Goal: Task Accomplishment & Management: Complete application form

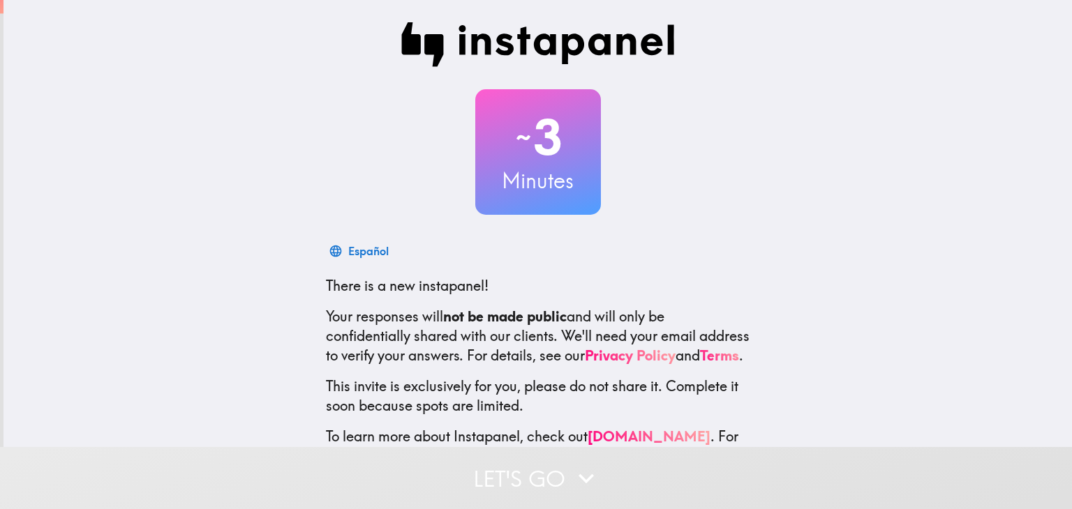
scroll to position [71, 0]
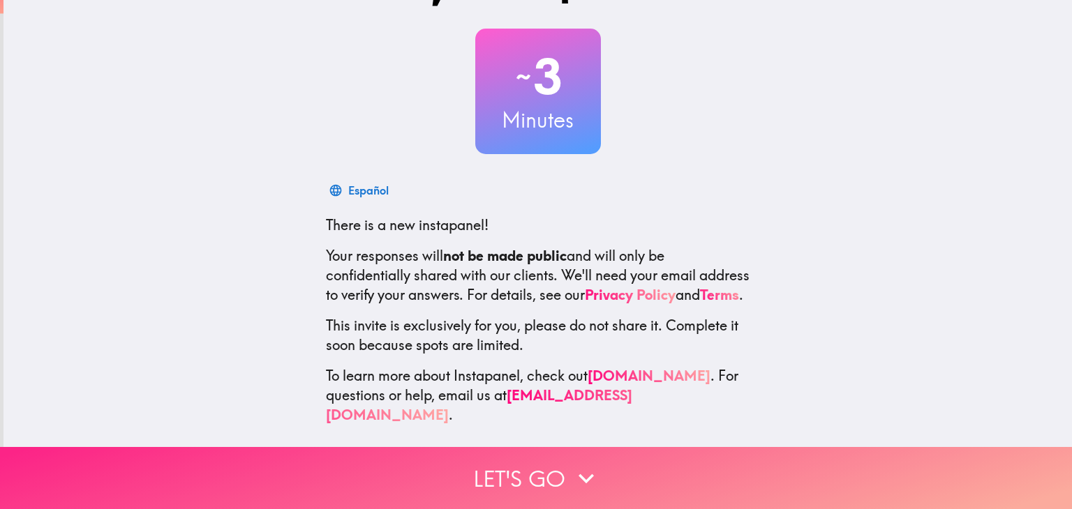
click at [544, 453] on button "Let's go" at bounding box center [536, 478] width 1072 height 62
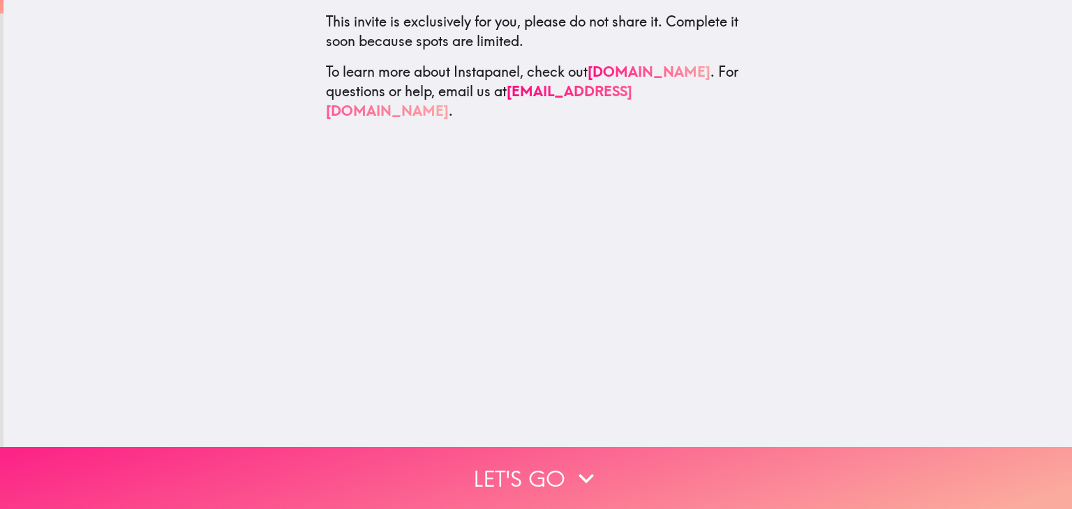
scroll to position [0, 0]
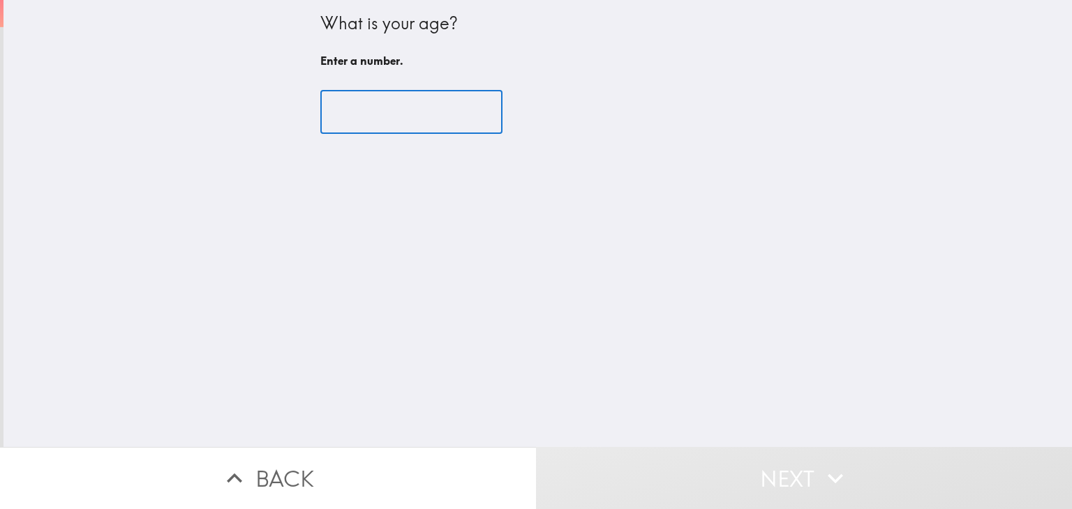
click at [405, 105] on input "number" at bounding box center [411, 112] width 182 height 43
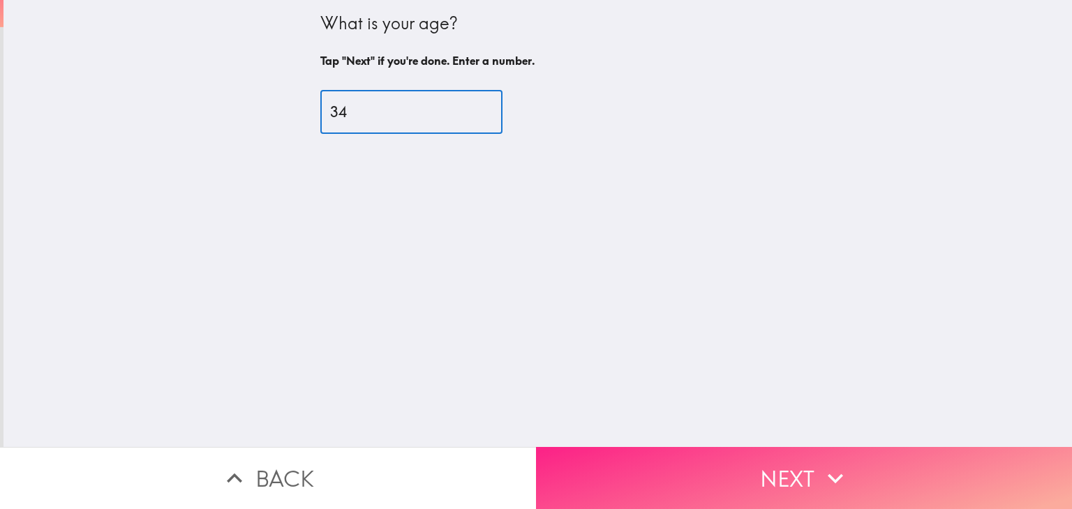
type input "34"
click at [734, 455] on button "Next" at bounding box center [804, 478] width 536 height 62
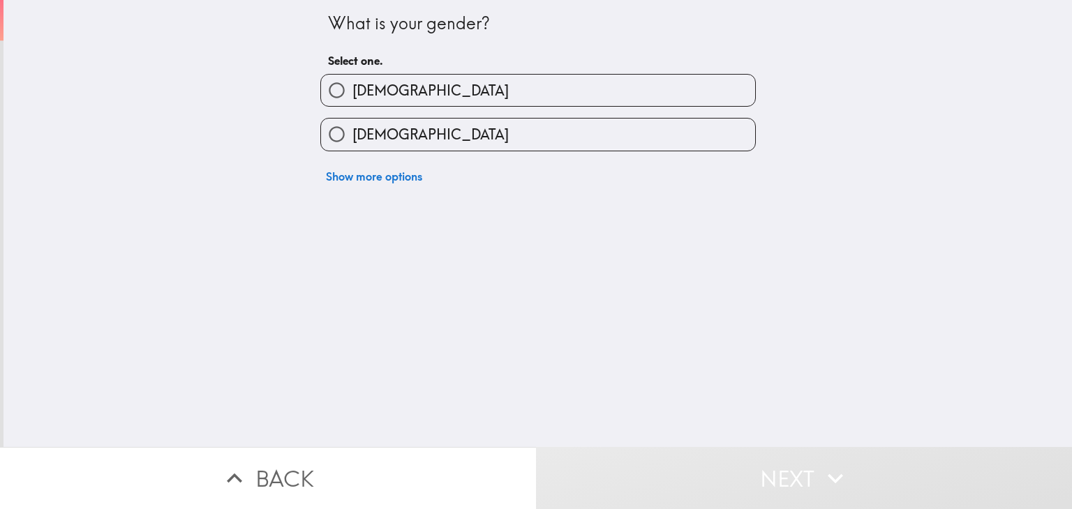
click at [399, 124] on label "[DEMOGRAPHIC_DATA]" at bounding box center [538, 134] width 434 height 31
click at [352, 124] on input "[DEMOGRAPHIC_DATA]" at bounding box center [336, 134] width 31 height 31
radio input "true"
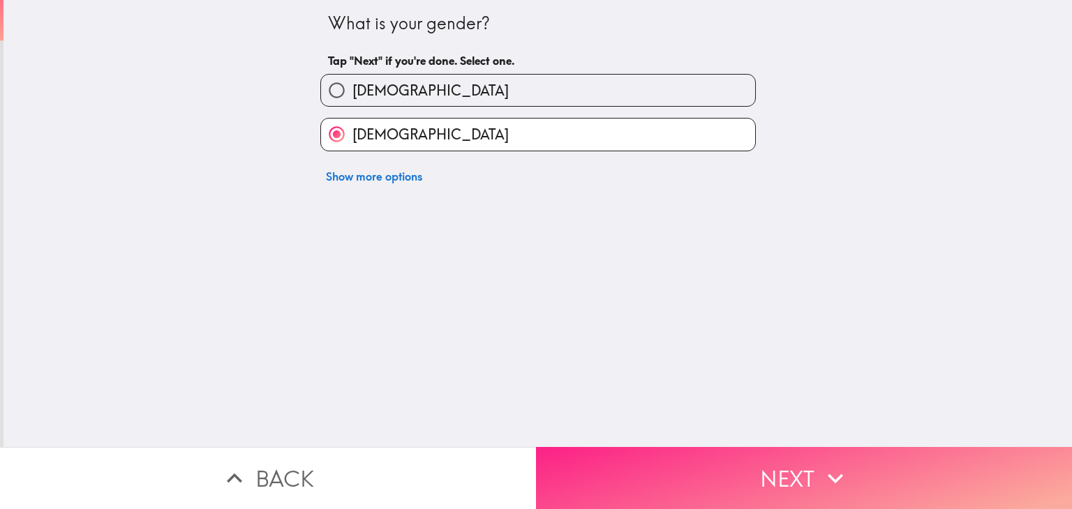
click at [657, 447] on button "Next" at bounding box center [804, 478] width 536 height 62
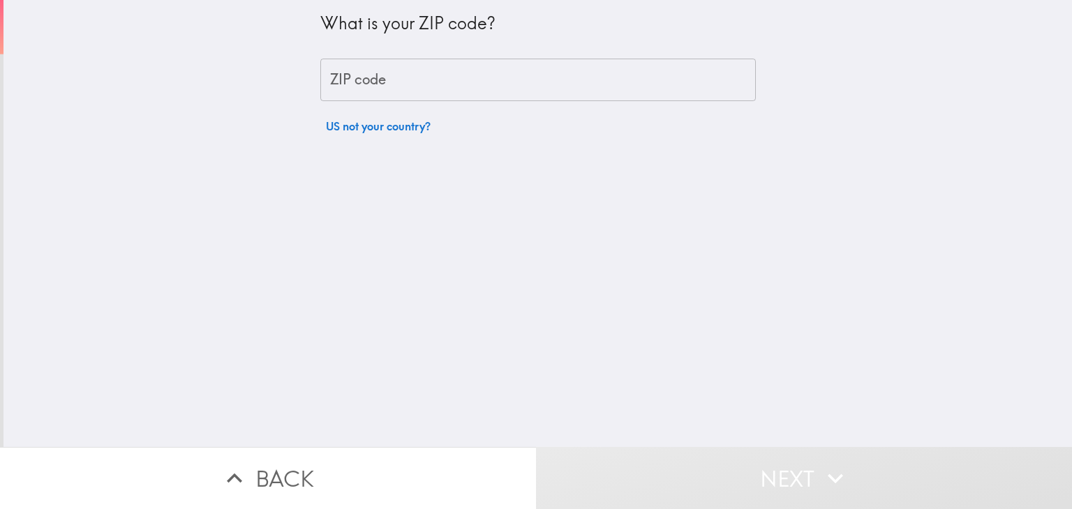
click at [514, 71] on input "ZIP code" at bounding box center [538, 80] width 436 height 43
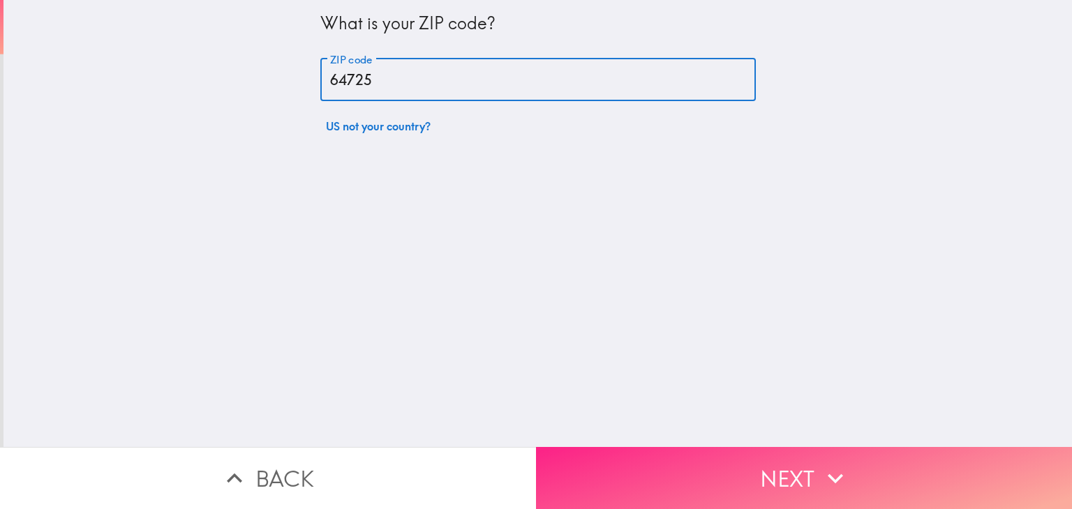
type input "64725"
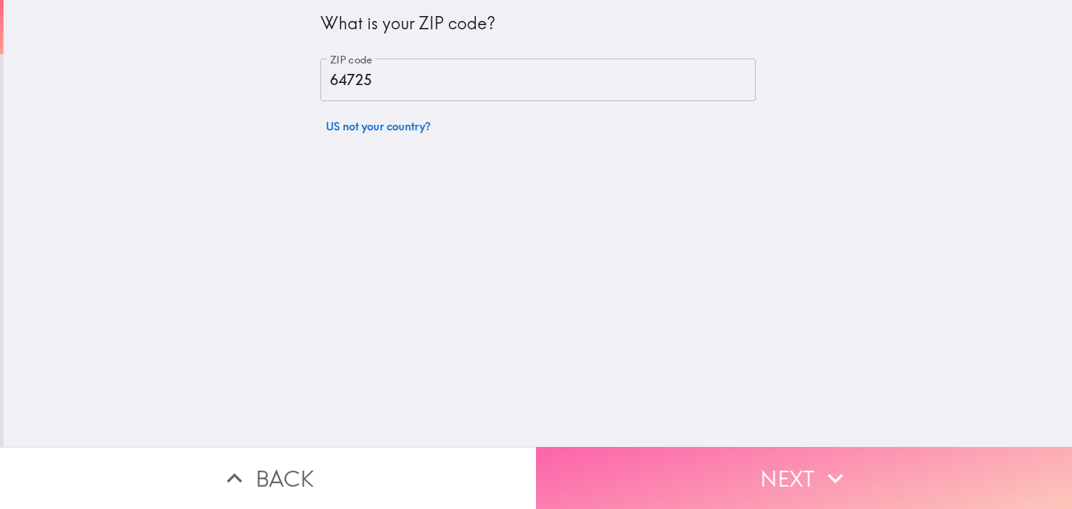
click at [715, 449] on button "Next" at bounding box center [804, 478] width 536 height 62
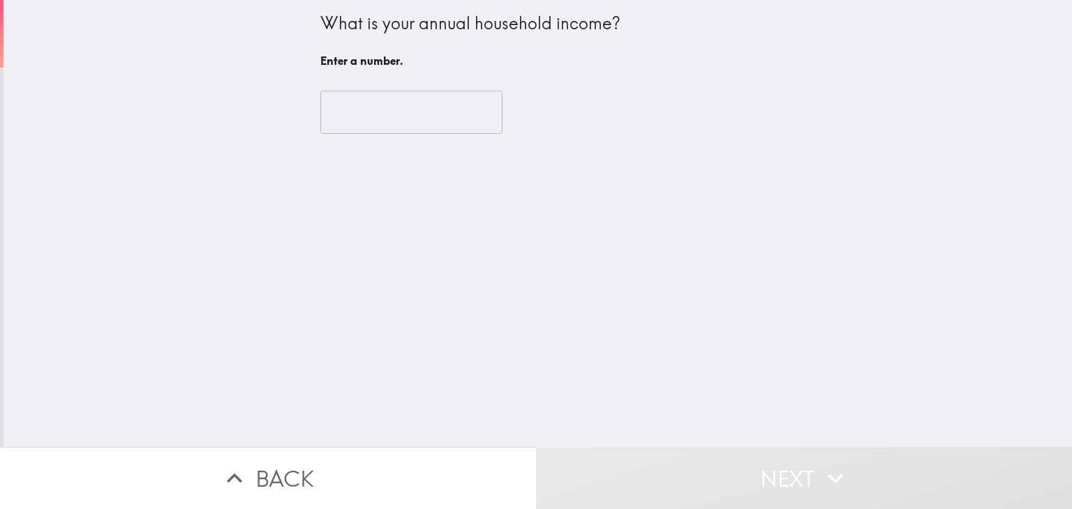
click at [365, 114] on input "number" at bounding box center [411, 112] width 182 height 43
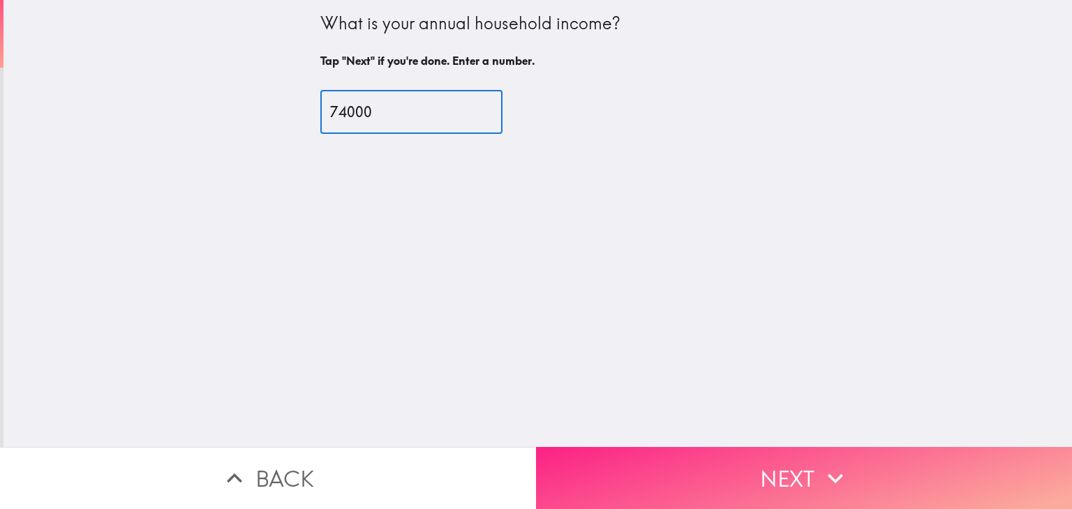
type input "74000"
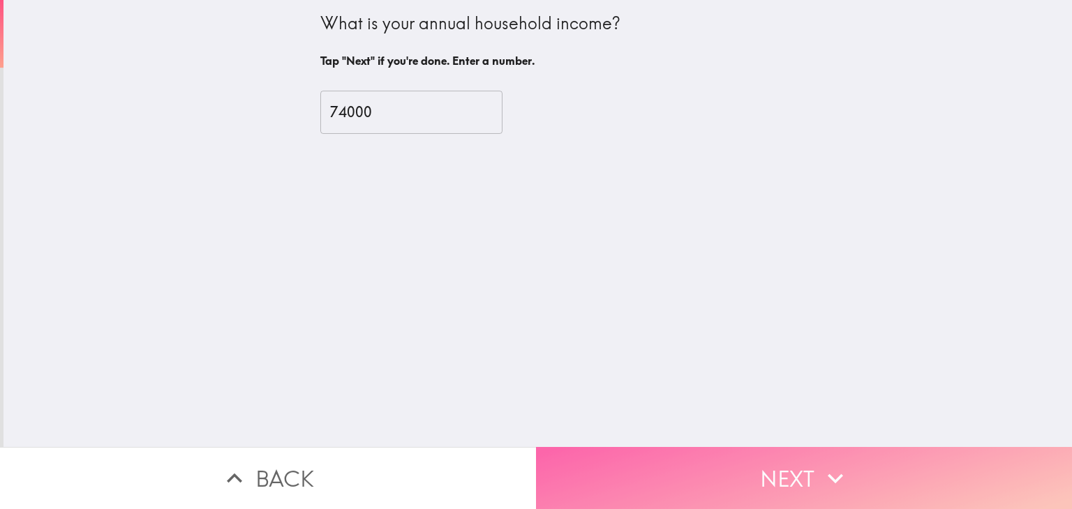
click at [715, 462] on button "Next" at bounding box center [804, 478] width 536 height 62
